Goal: Find specific page/section: Find specific page/section

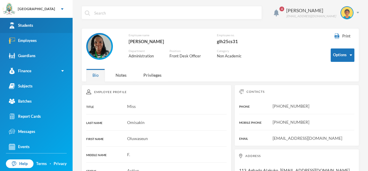
click at [56, 21] on link "Students" at bounding box center [36, 25] width 73 height 15
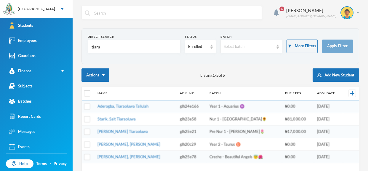
click at [135, 57] on form "Direct Search tiara Status Enrolled Batch Select batch More Filters Apply Filter" at bounding box center [220, 45] width 265 height 23
click at [127, 48] on input "tiara" at bounding box center [134, 46] width 86 height 13
type input "t"
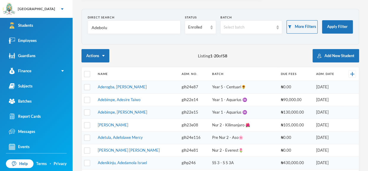
scroll to position [19, 0]
click at [137, 34] on form "Direct Search Adebolu Status Enrolled Batch Select batch More Filters Apply Fil…" at bounding box center [220, 26] width 265 height 23
click at [131, 29] on input "Adebolu" at bounding box center [134, 27] width 86 height 13
type input "Adeb"
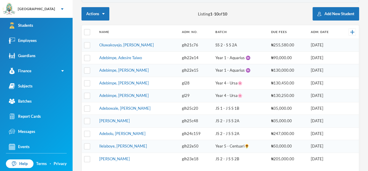
scroll to position [62, 0]
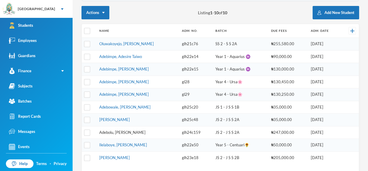
click at [130, 130] on link "Adebolu, [PERSON_NAME]" at bounding box center [122, 132] width 46 height 5
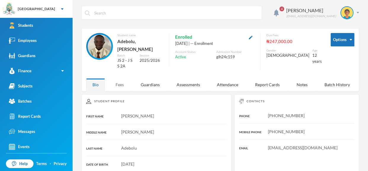
click at [118, 78] on div "Fees" at bounding box center [119, 84] width 21 height 13
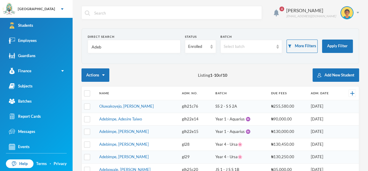
click at [124, 51] on input "Adeb" at bounding box center [134, 46] width 86 height 13
type input "A"
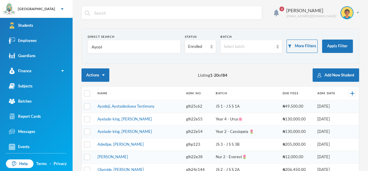
type input "Ayoola"
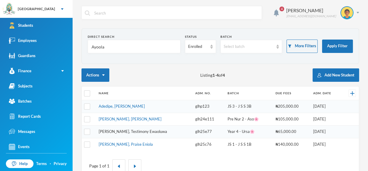
click at [143, 130] on link "[PERSON_NAME], Testimony Ewaoluwa" at bounding box center [133, 131] width 68 height 5
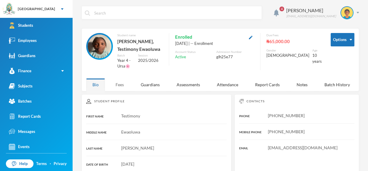
click at [119, 82] on div "Fees" at bounding box center [119, 84] width 21 height 13
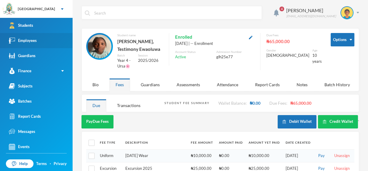
click at [54, 38] on link "Employees" at bounding box center [36, 40] width 73 height 15
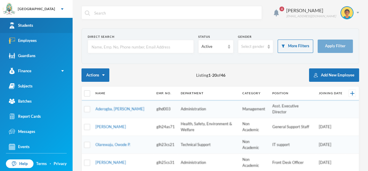
click at [55, 23] on link "Students" at bounding box center [36, 25] width 73 height 15
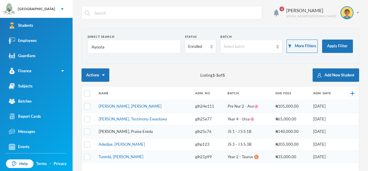
click at [145, 132] on link "[PERSON_NAME], Praise Eniola" at bounding box center [126, 131] width 54 height 5
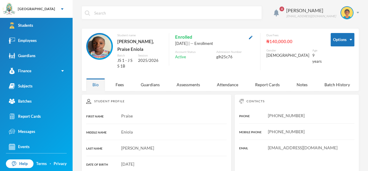
click at [145, 132] on div "Eniola" at bounding box center [156, 131] width 141 height 6
